Goal: Navigation & Orientation: Find specific page/section

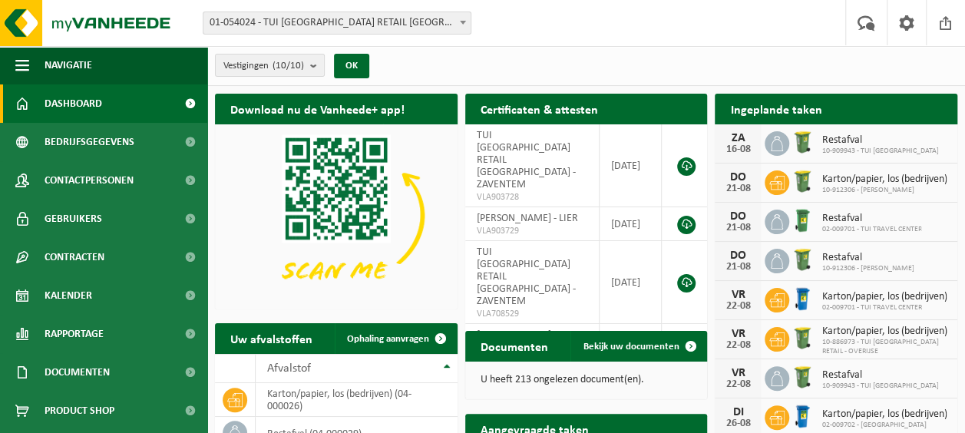
click at [461, 21] on b at bounding box center [463, 23] width 6 height 4
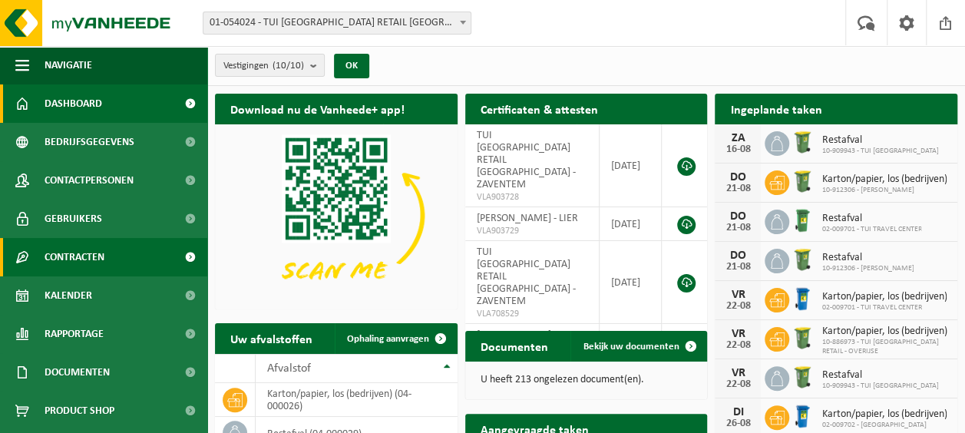
click at [64, 259] on span "Contracten" at bounding box center [75, 257] width 60 height 38
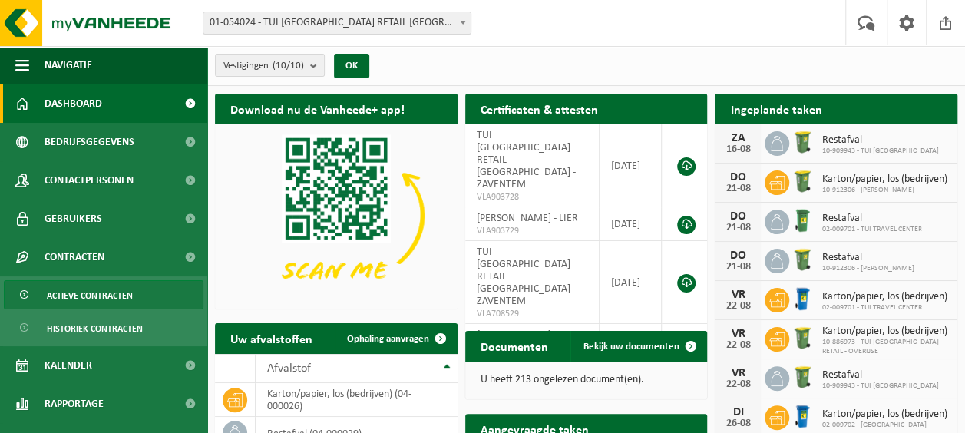
click at [87, 292] on span "Actieve contracten" at bounding box center [90, 295] width 86 height 29
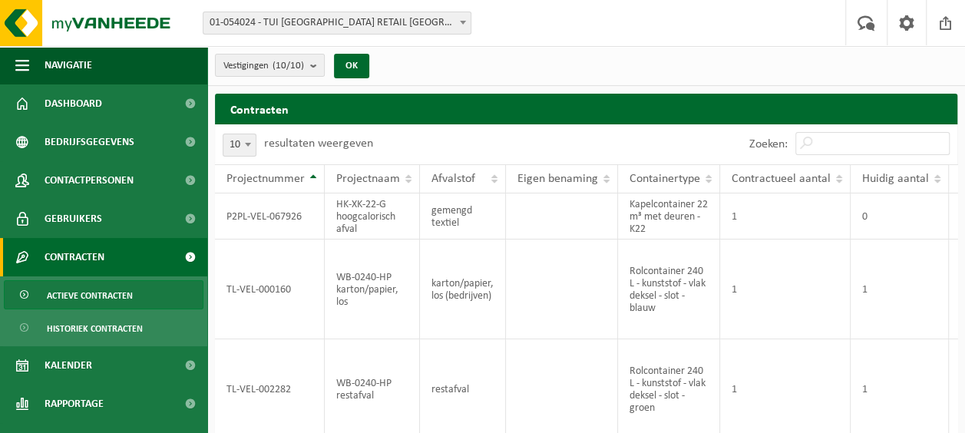
click at [464, 18] on span at bounding box center [462, 22] width 15 height 20
click at [540, 60] on div "Vestigingen (10/10) Alles selecteren Alles deselecteren Actieve selecteren TUI …" at bounding box center [586, 66] width 758 height 40
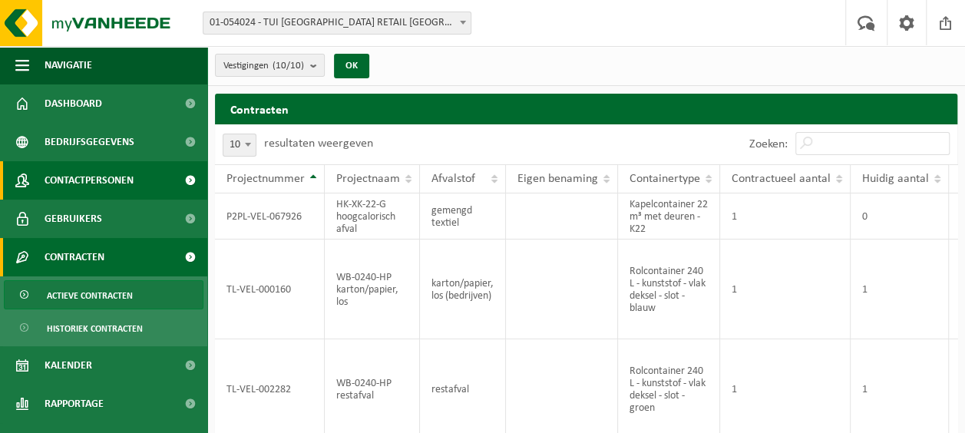
click at [104, 180] on span "Contactpersonen" at bounding box center [89, 180] width 89 height 38
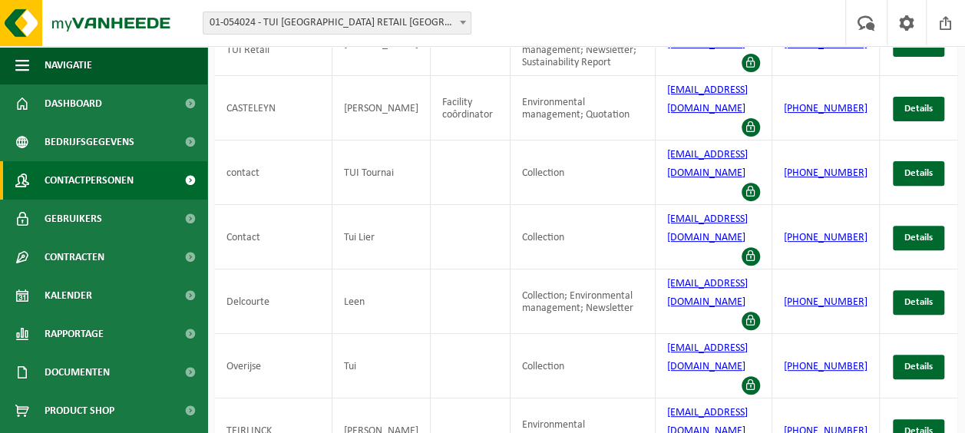
scroll to position [183, 0]
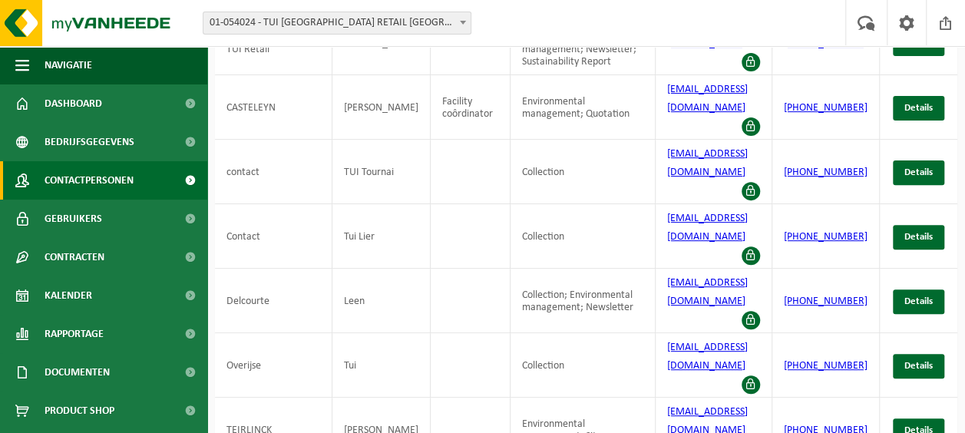
drag, startPoint x: 908, startPoint y: 407, endPoint x: 870, endPoint y: 367, distance: 54.8
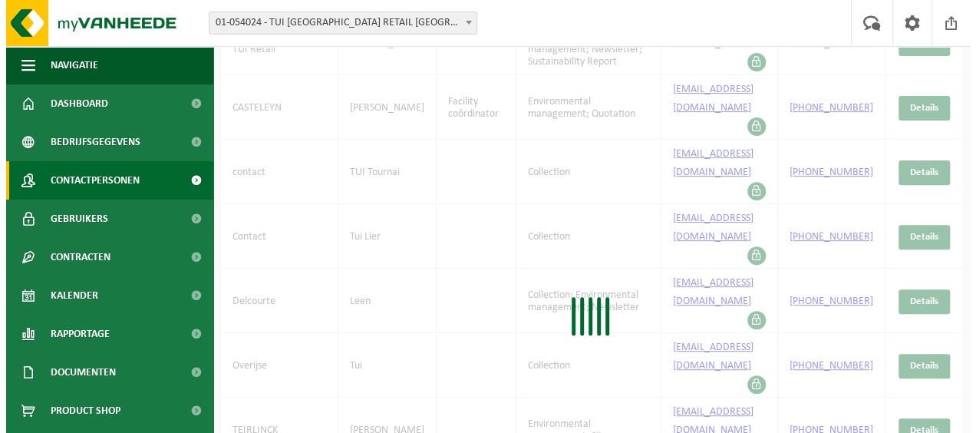
scroll to position [0, 0]
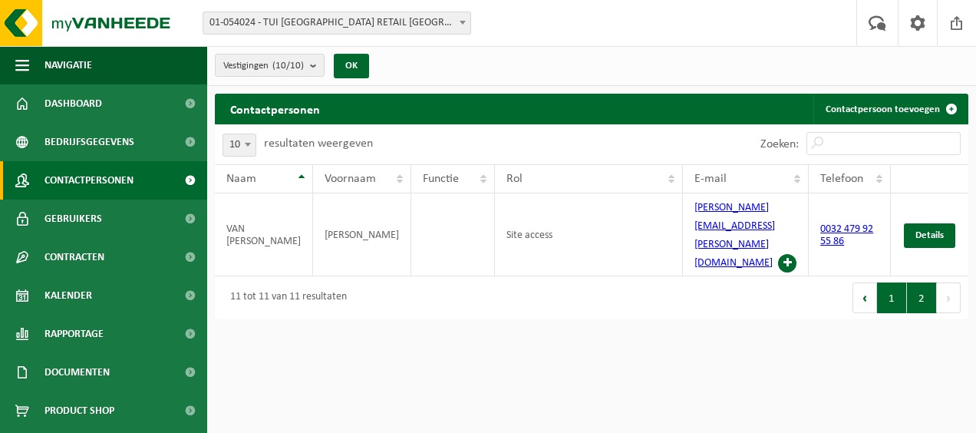
click at [886, 282] on button "1" at bounding box center [892, 297] width 30 height 31
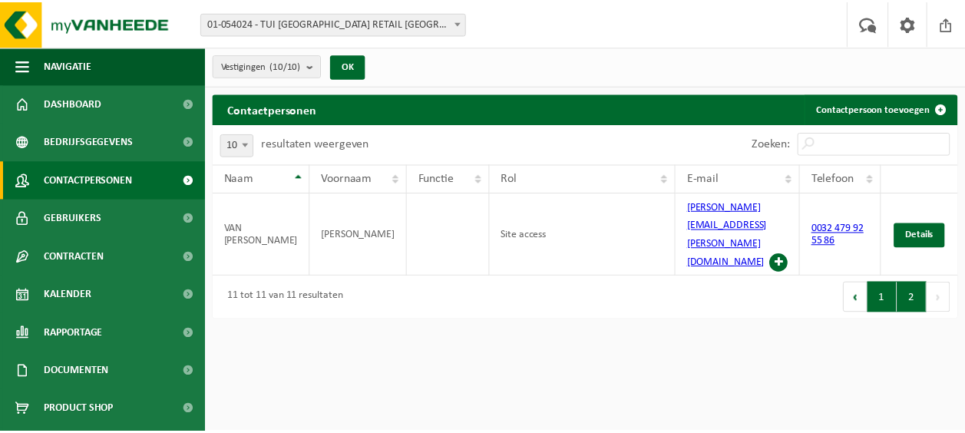
scroll to position [183, 0]
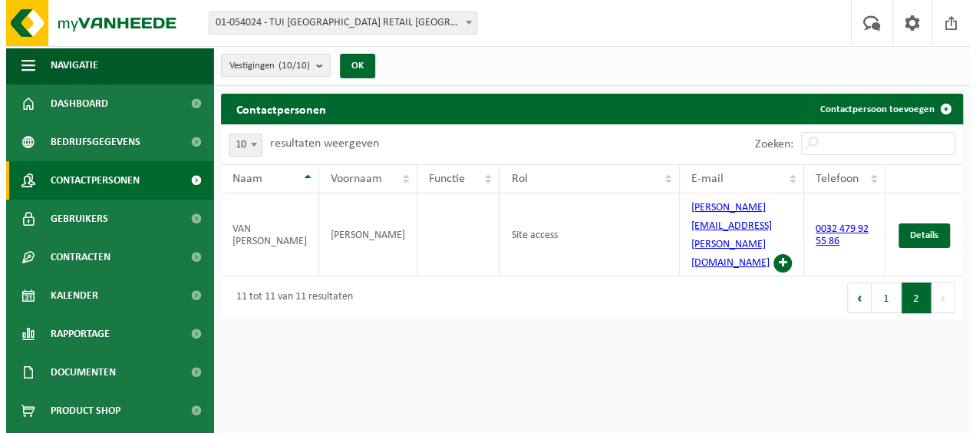
scroll to position [0, 0]
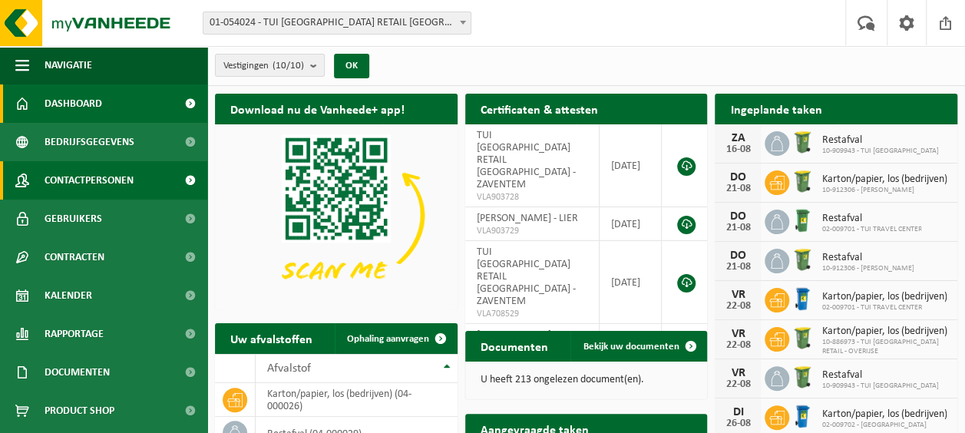
click at [95, 180] on span "Contactpersonen" at bounding box center [89, 180] width 89 height 38
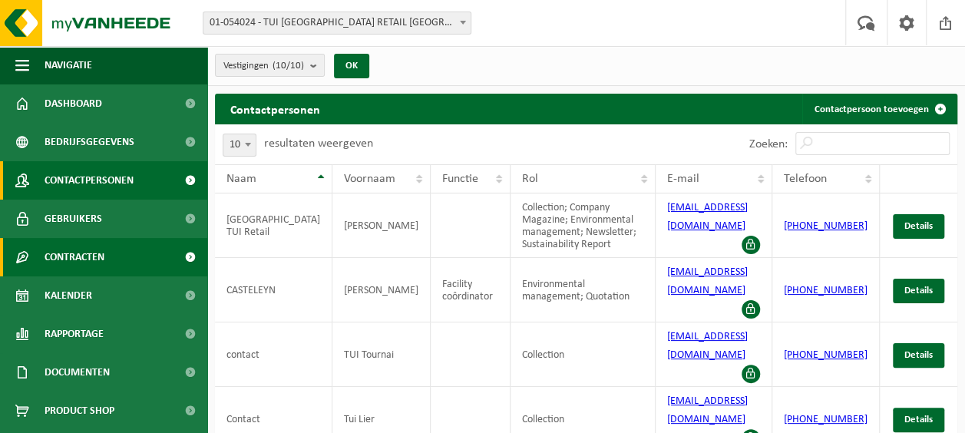
click at [77, 256] on span "Contracten" at bounding box center [75, 257] width 60 height 38
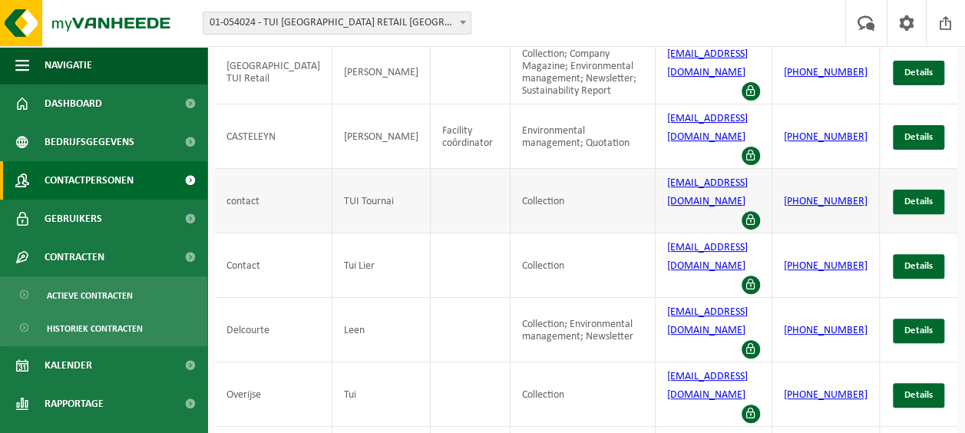
scroll to position [183, 0]
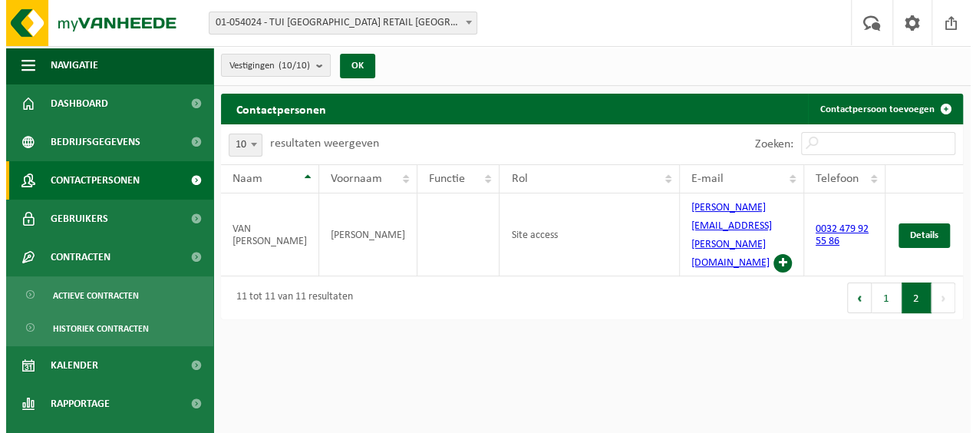
scroll to position [0, 0]
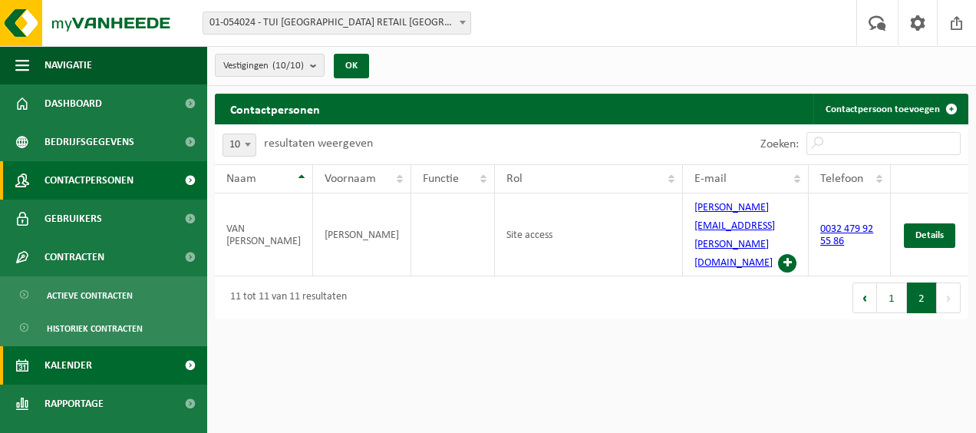
click at [103, 369] on link "Kalender" at bounding box center [103, 365] width 207 height 38
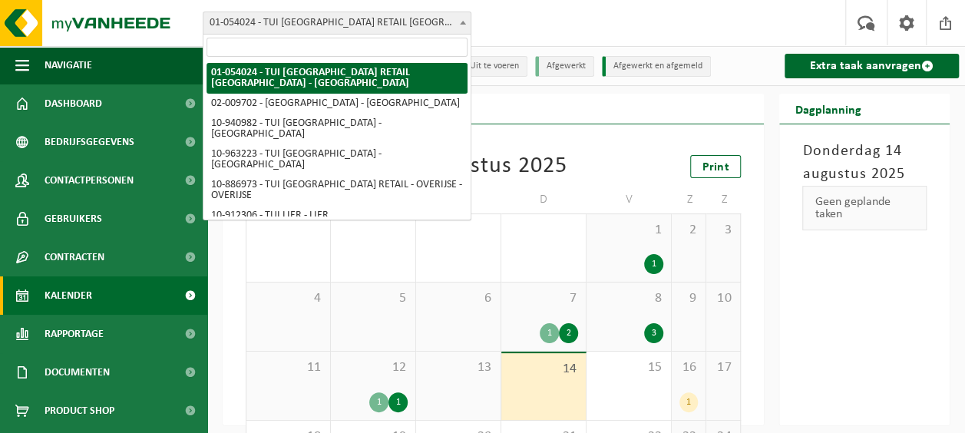
click at [461, 18] on span at bounding box center [462, 22] width 15 height 20
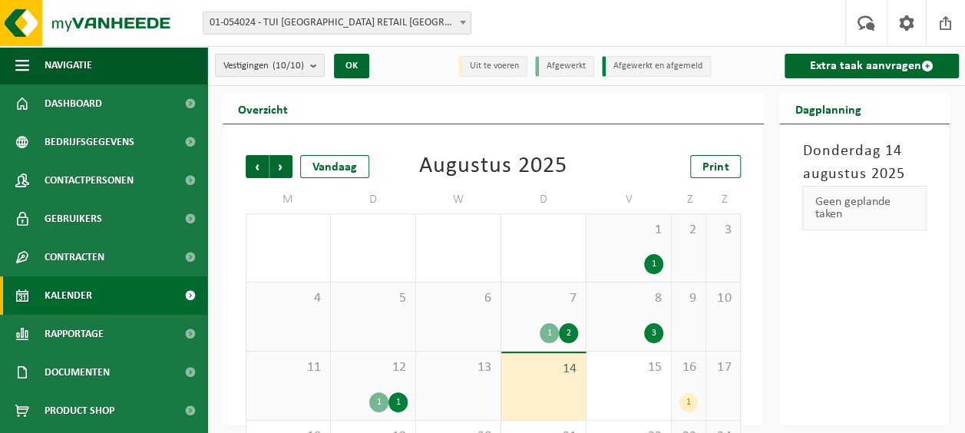
click at [572, 20] on div "Vestiging: 01-054024 - TUI BELGIUM RETAIL NV - ZAVENTEM 02-009702 - JET AIR CEN…" at bounding box center [482, 23] width 965 height 47
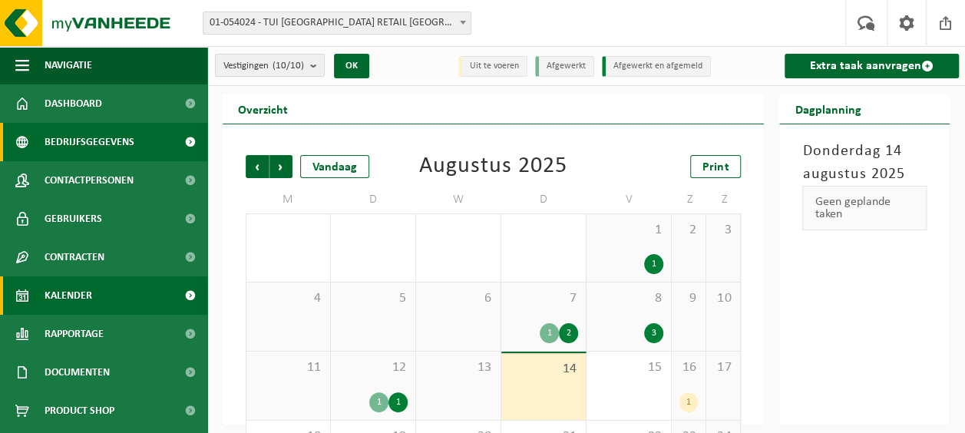
click at [72, 136] on span "Bedrijfsgegevens" at bounding box center [90, 142] width 90 height 38
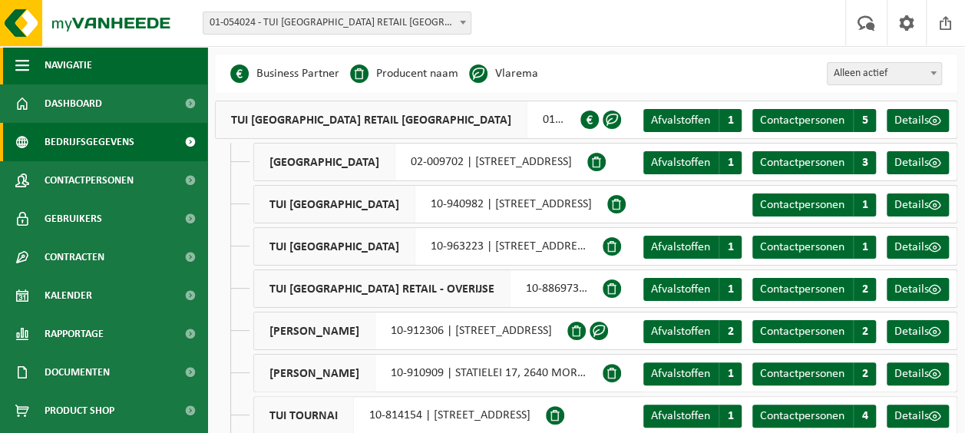
click at [25, 55] on span "button" at bounding box center [22, 65] width 14 height 38
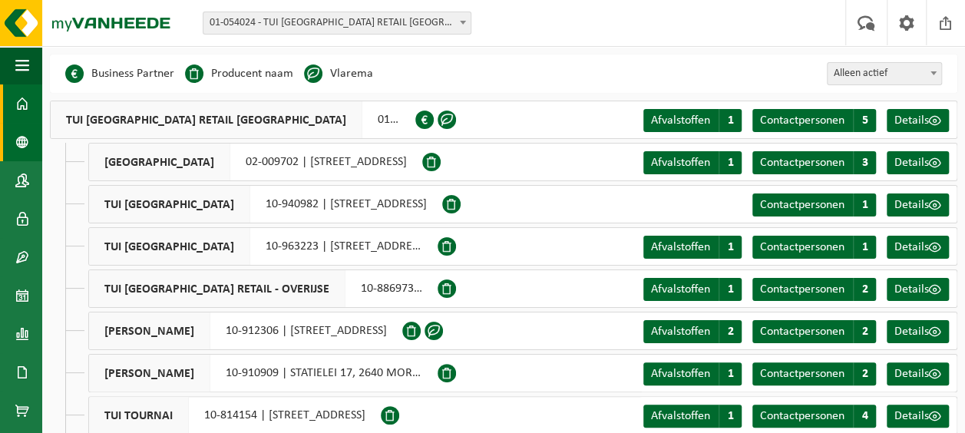
click at [25, 105] on span at bounding box center [22, 103] width 14 height 38
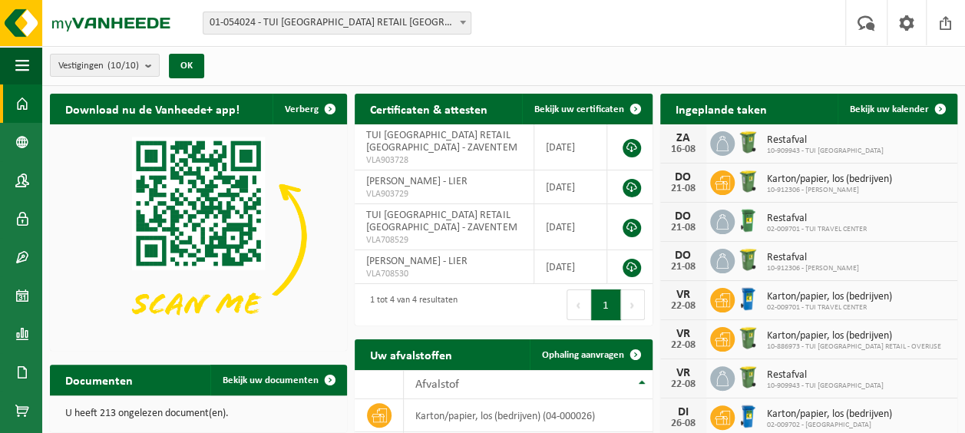
click at [496, 68] on div "Vestigingen (10/10) Alles selecteren Alles deselecteren Actieve selecteren TUI …" at bounding box center [503, 66] width 923 height 40
click at [31, 72] on button "Navigatie" at bounding box center [21, 65] width 42 height 38
